Goal: Information Seeking & Learning: Learn about a topic

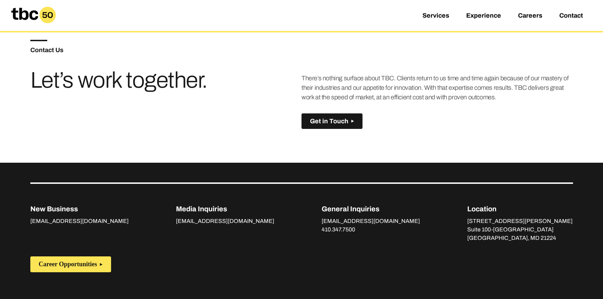
scroll to position [497, 0]
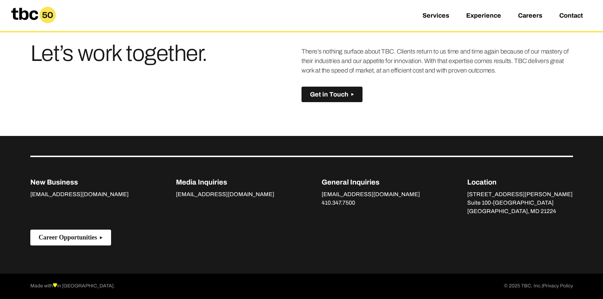
click at [85, 238] on span "Career Opportunities" at bounding box center [68, 237] width 59 height 7
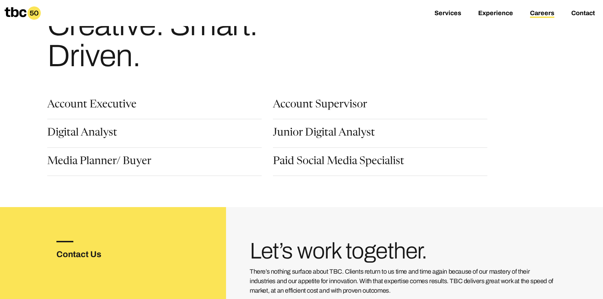
scroll to position [44, 0]
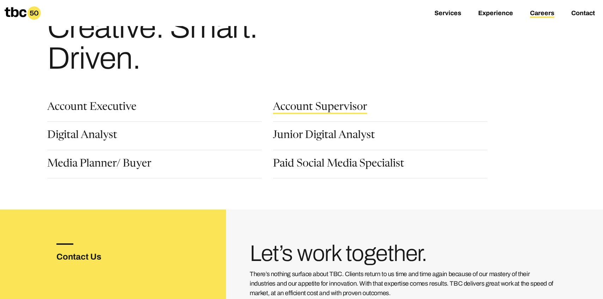
click at [315, 109] on link "Account Supervisor" at bounding box center [320, 108] width 94 height 12
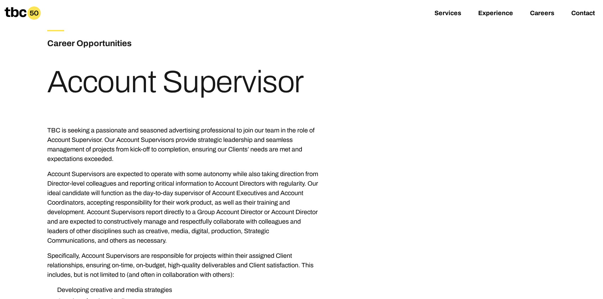
scroll to position [21, 0]
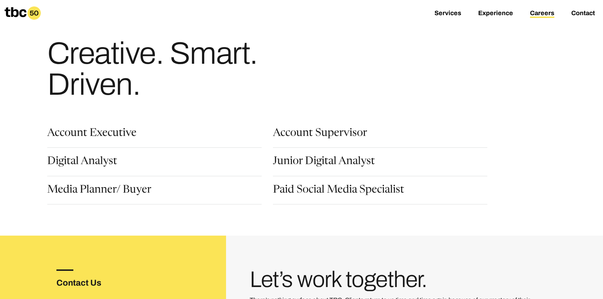
scroll to position [18, 0]
click at [313, 193] on link "Paid Social Media Specialist" at bounding box center [338, 191] width 131 height 12
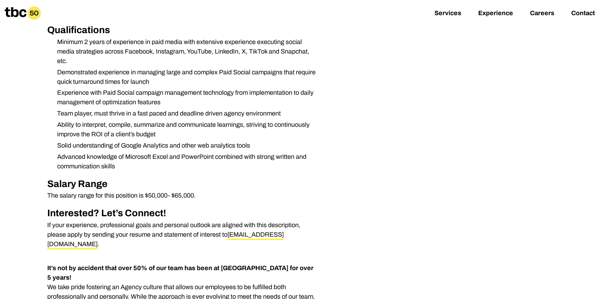
scroll to position [379, 0]
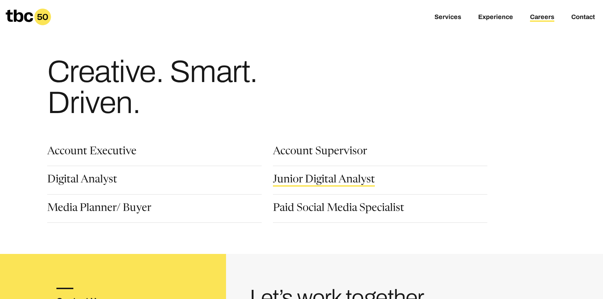
click at [302, 178] on link "Junior Digital Analyst" at bounding box center [324, 181] width 102 height 12
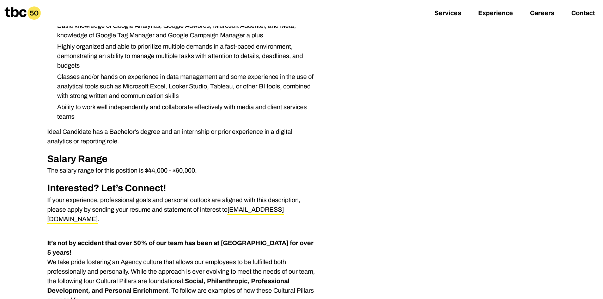
scroll to position [289, 0]
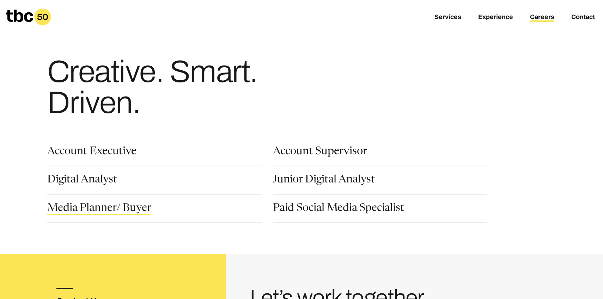
click at [110, 207] on link "Media Planner/ Buyer" at bounding box center [99, 209] width 104 height 12
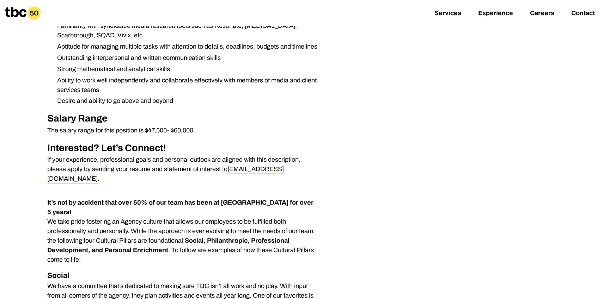
scroll to position [550, 0]
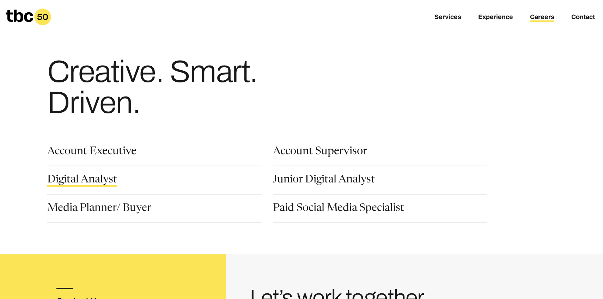
click at [72, 184] on link "Digital Analyst" at bounding box center [82, 181] width 70 height 12
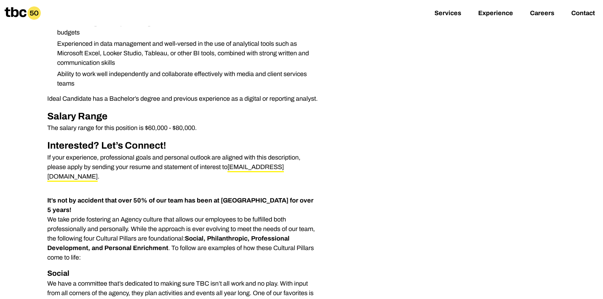
scroll to position [319, 0]
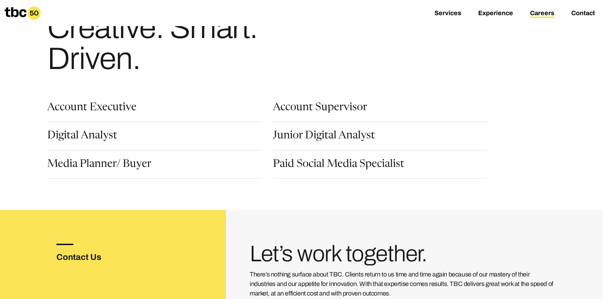
scroll to position [9, 0]
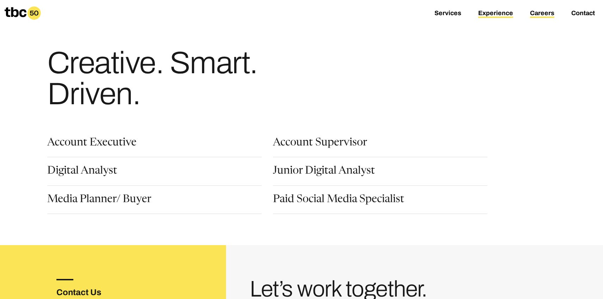
click at [500, 10] on link "Experience" at bounding box center [495, 14] width 35 height 8
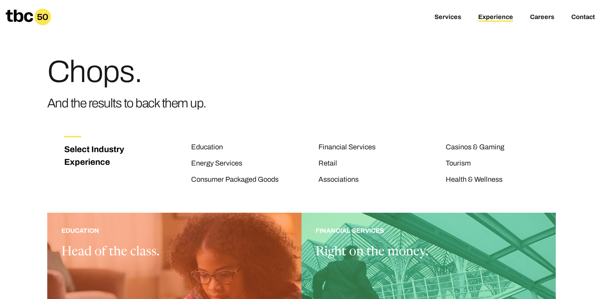
click at [38, 17] on icon at bounding box center [42, 17] width 11 height 6
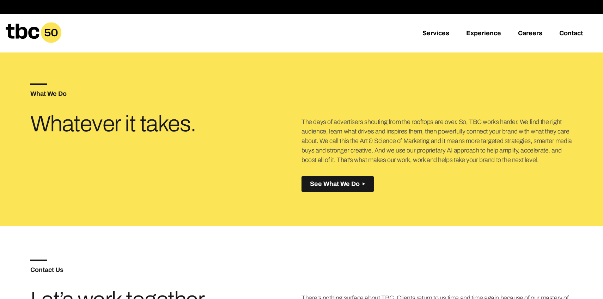
scroll to position [205, 0]
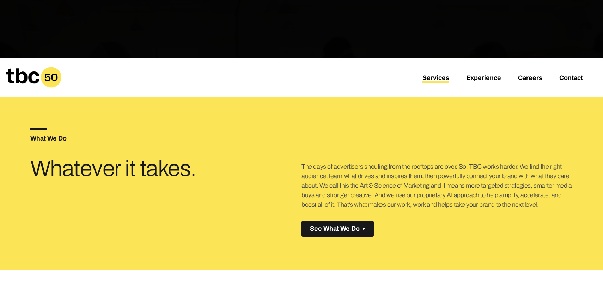
click at [437, 75] on link "Services" at bounding box center [435, 78] width 27 height 8
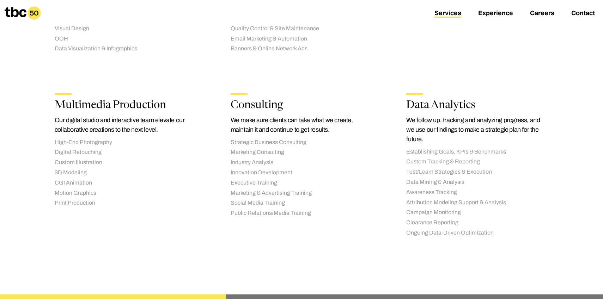
scroll to position [837, 0]
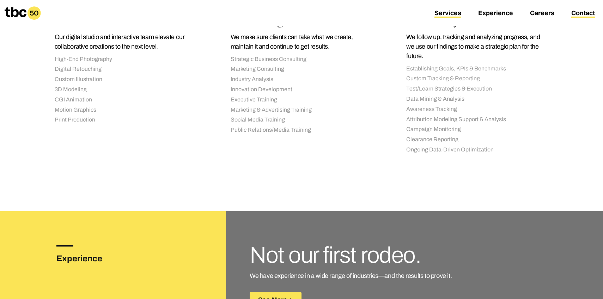
click at [584, 11] on link "Contact" at bounding box center [583, 14] width 24 height 8
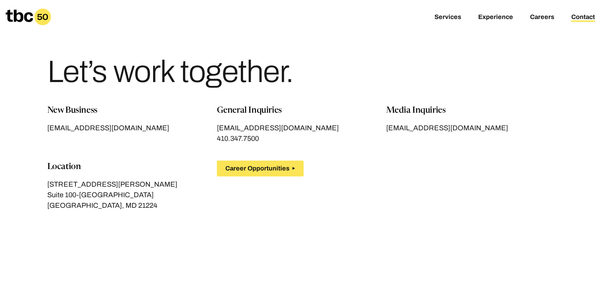
click at [43, 17] on icon at bounding box center [42, 17] width 11 height 6
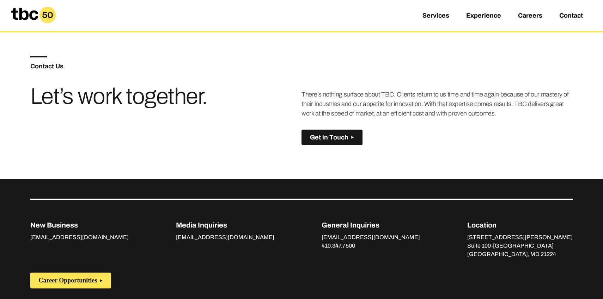
scroll to position [447, 0]
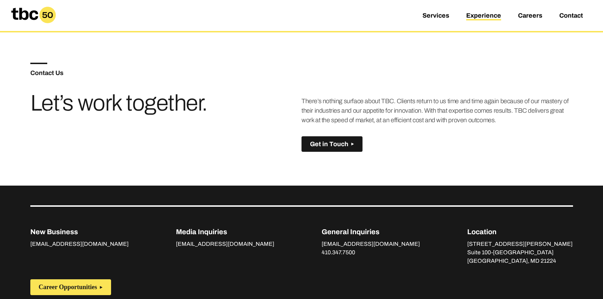
click at [486, 18] on link "Experience" at bounding box center [483, 16] width 35 height 8
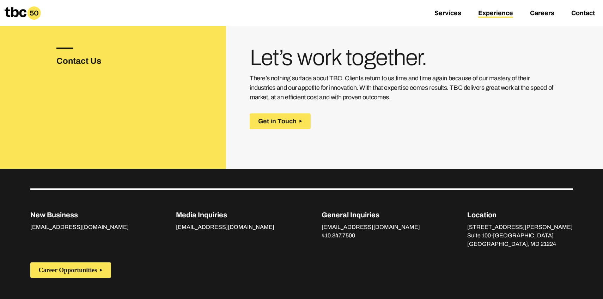
scroll to position [1182, 0]
